Goal: Task Accomplishment & Management: Manage account settings

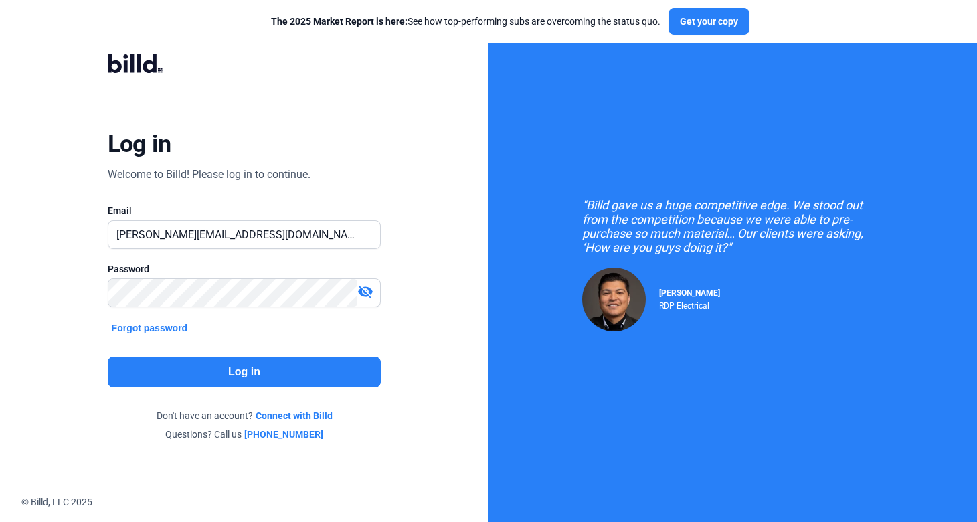
click at [259, 374] on button "Log in" at bounding box center [245, 372] width 274 height 31
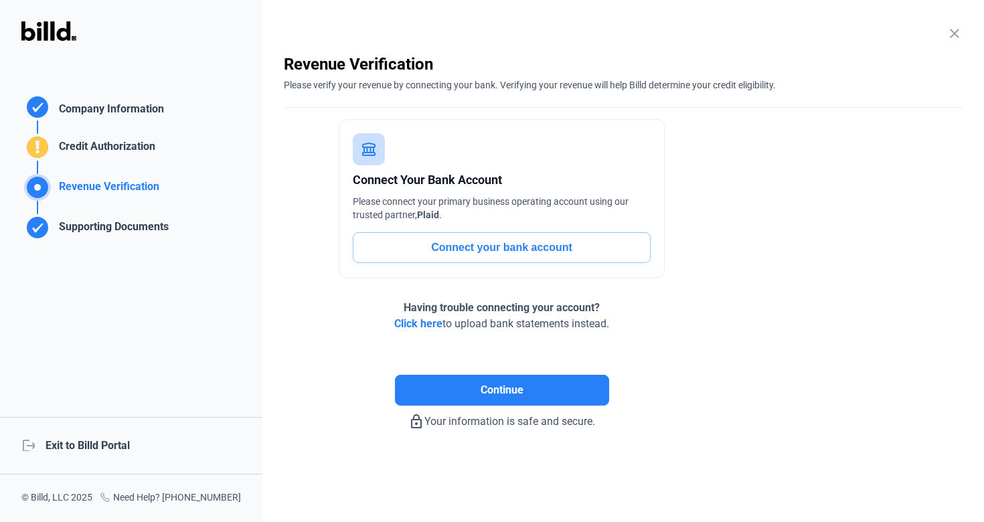
click at [122, 454] on div "logout Exit to Billd Portal" at bounding box center [131, 446] width 262 height 58
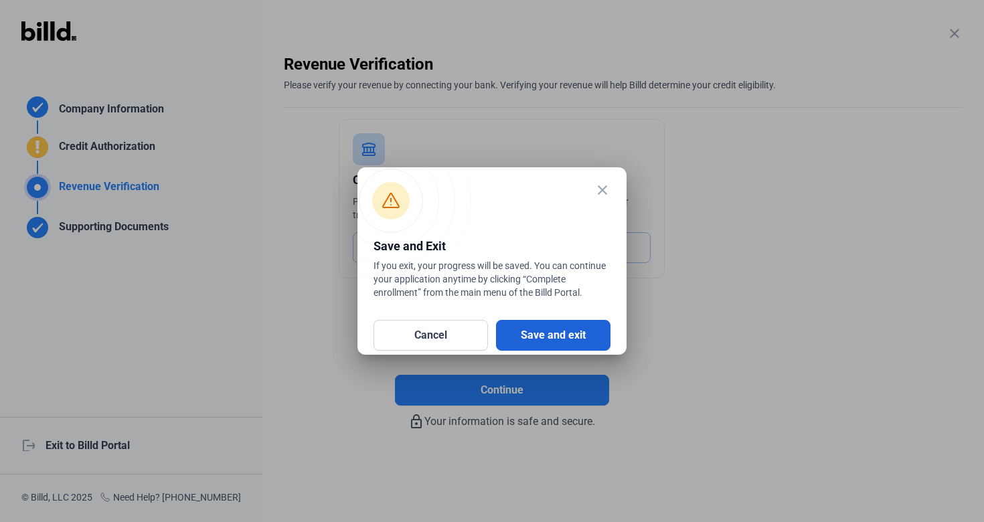
click at [509, 335] on button "Save and exit" at bounding box center [553, 335] width 114 height 31
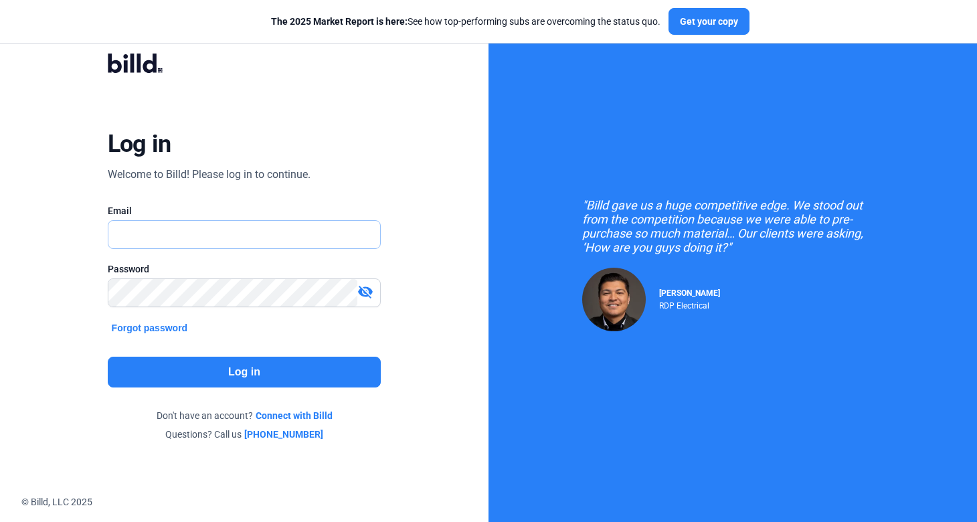
type input "[PERSON_NAME][EMAIL_ADDRESS][DOMAIN_NAME]"
click at [277, 371] on button "Log in" at bounding box center [245, 372] width 274 height 31
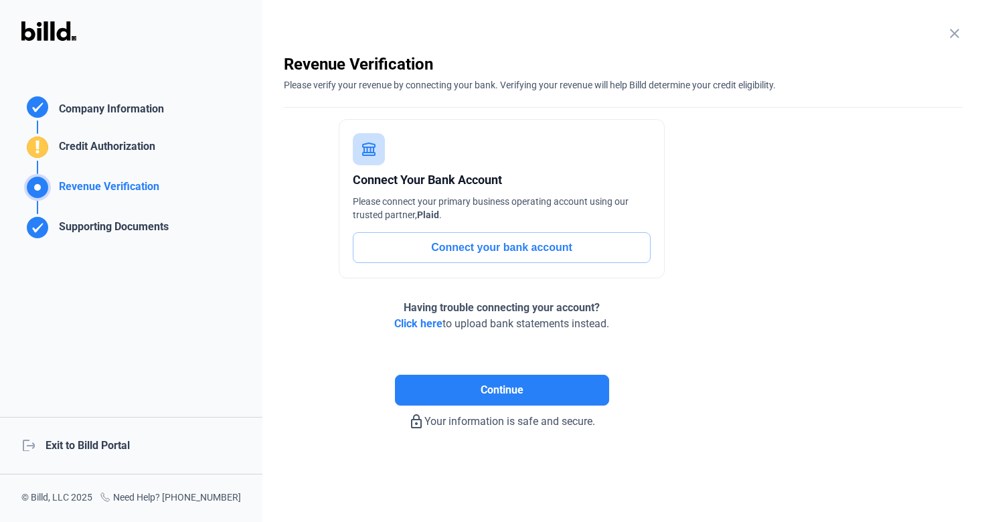
click at [102, 452] on div "logout Exit to Billd Portal" at bounding box center [131, 446] width 262 height 58
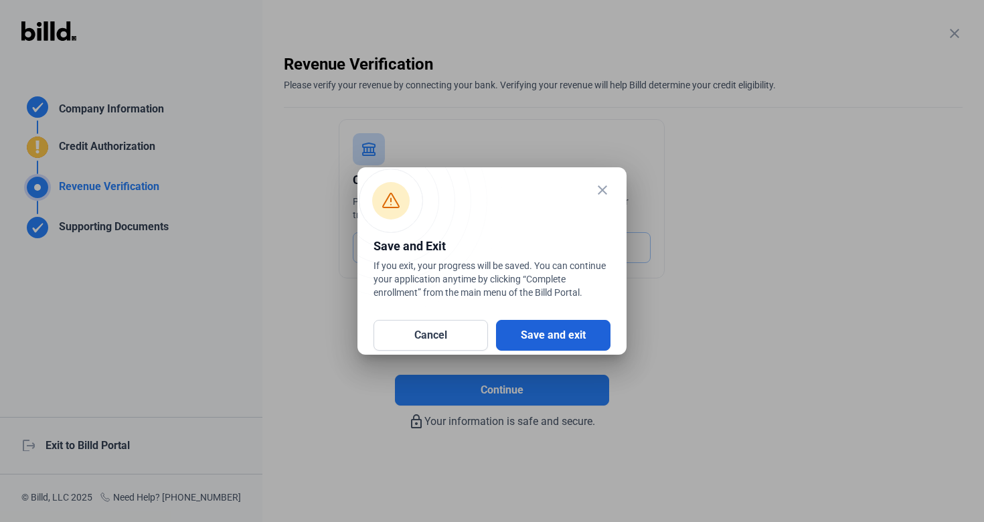
click at [566, 342] on button "Save and exit" at bounding box center [553, 335] width 114 height 31
